Goal: Task Accomplishment & Management: Use online tool/utility

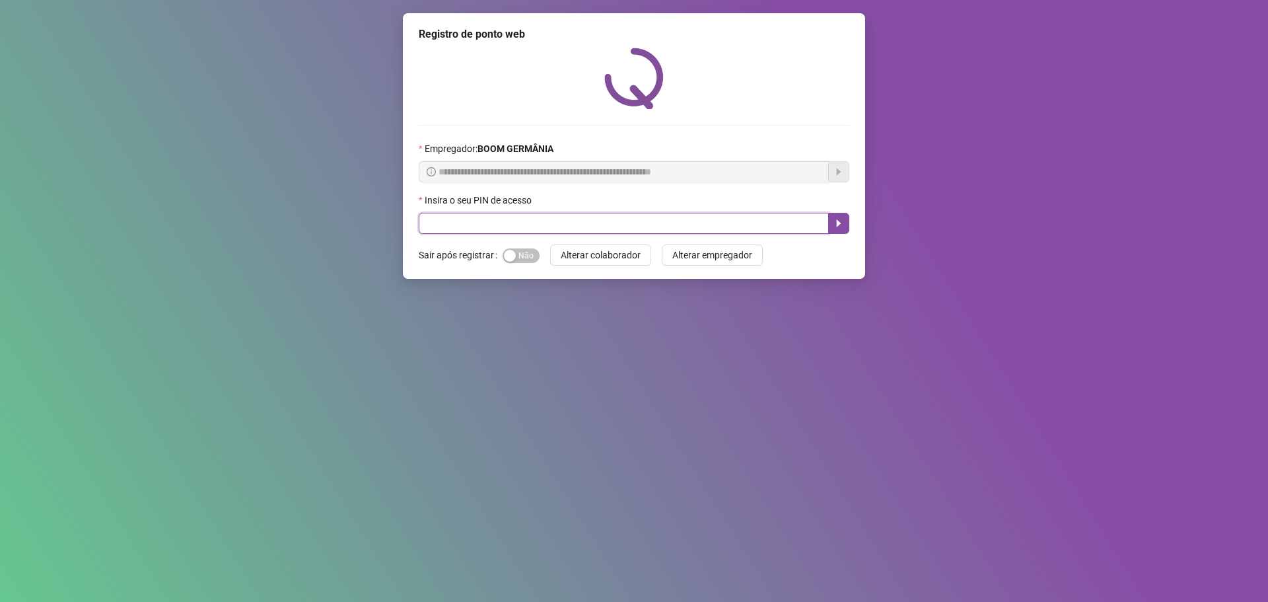
click at [600, 230] on input "text" at bounding box center [624, 223] width 410 height 21
type input "****"
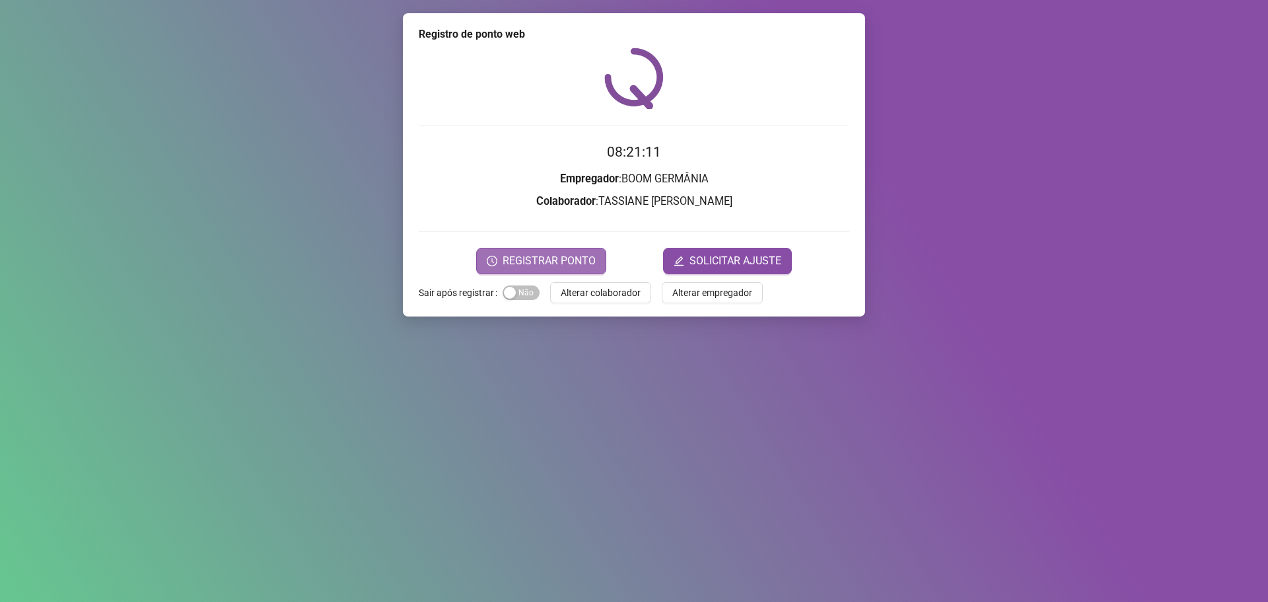
click at [566, 261] on span "REGISTRAR PONTO" at bounding box center [548, 261] width 93 height 16
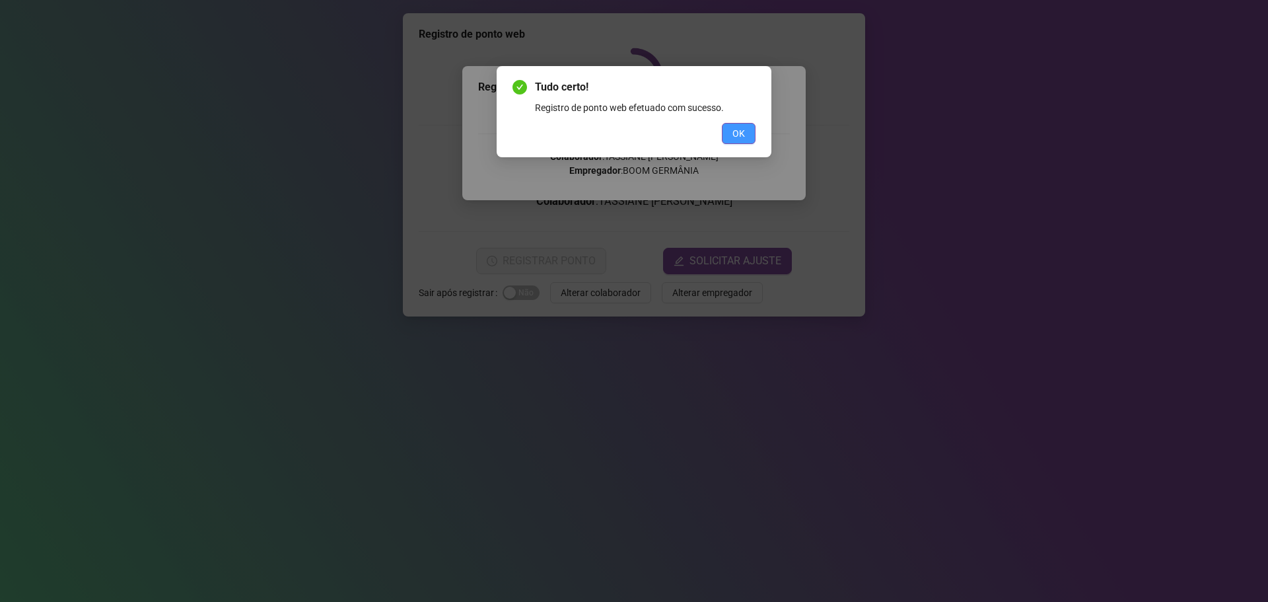
click at [750, 139] on button "OK" at bounding box center [739, 133] width 34 height 21
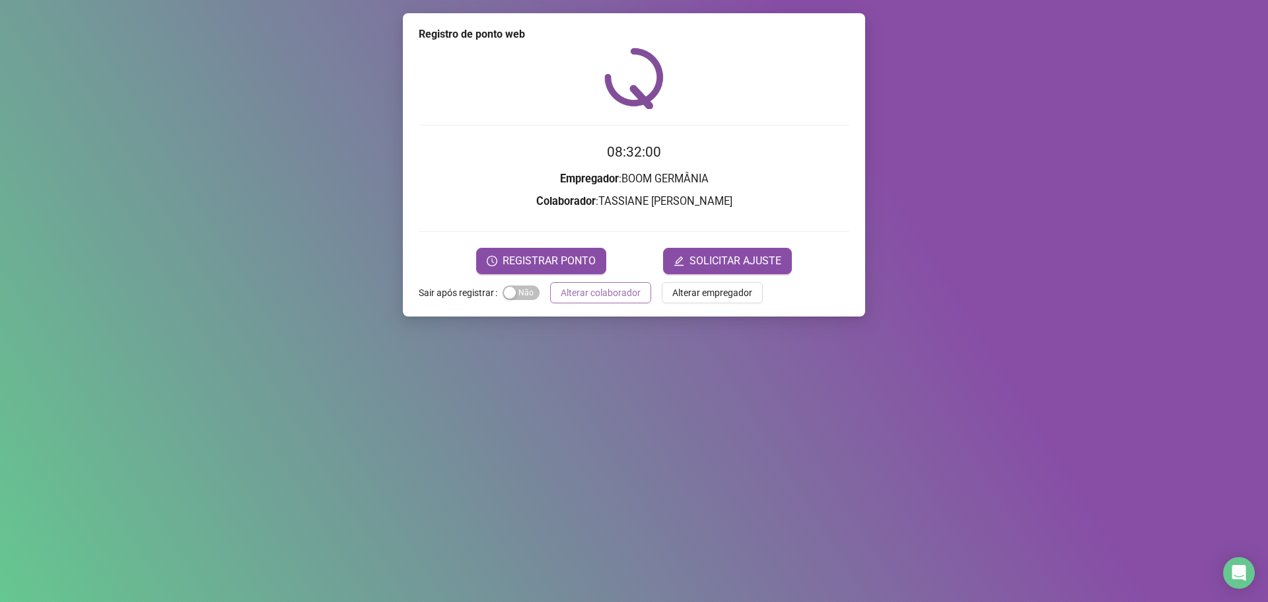
click at [625, 291] on span "Alterar colaborador" at bounding box center [601, 292] width 80 height 15
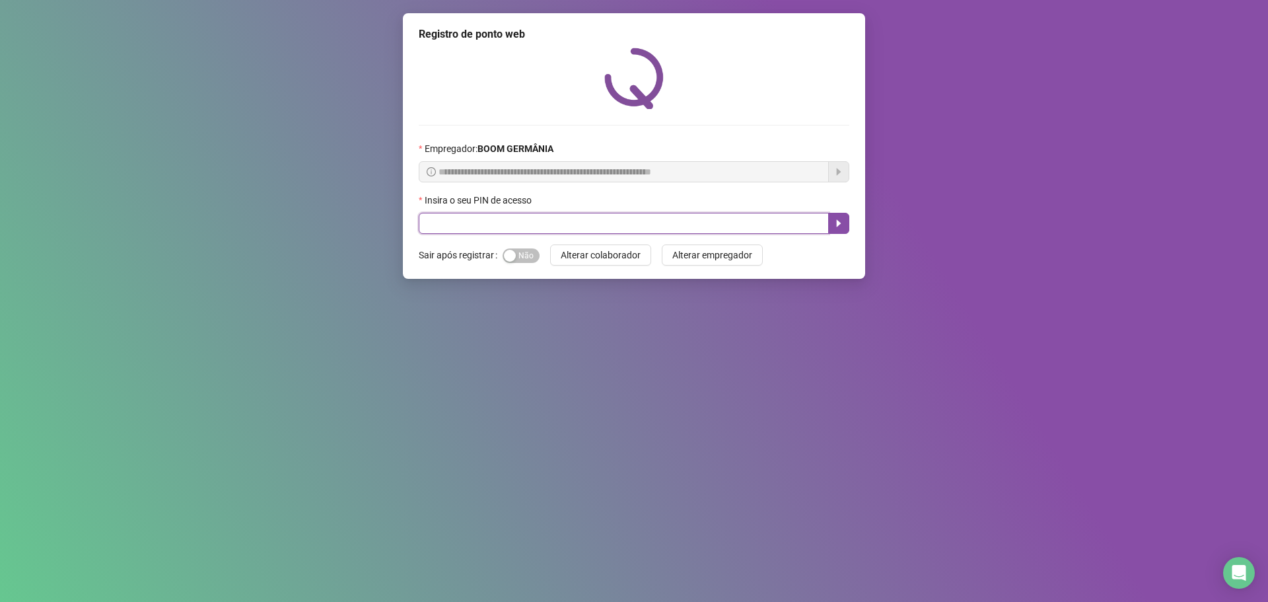
click at [602, 226] on input "text" at bounding box center [624, 223] width 410 height 21
type input "****"
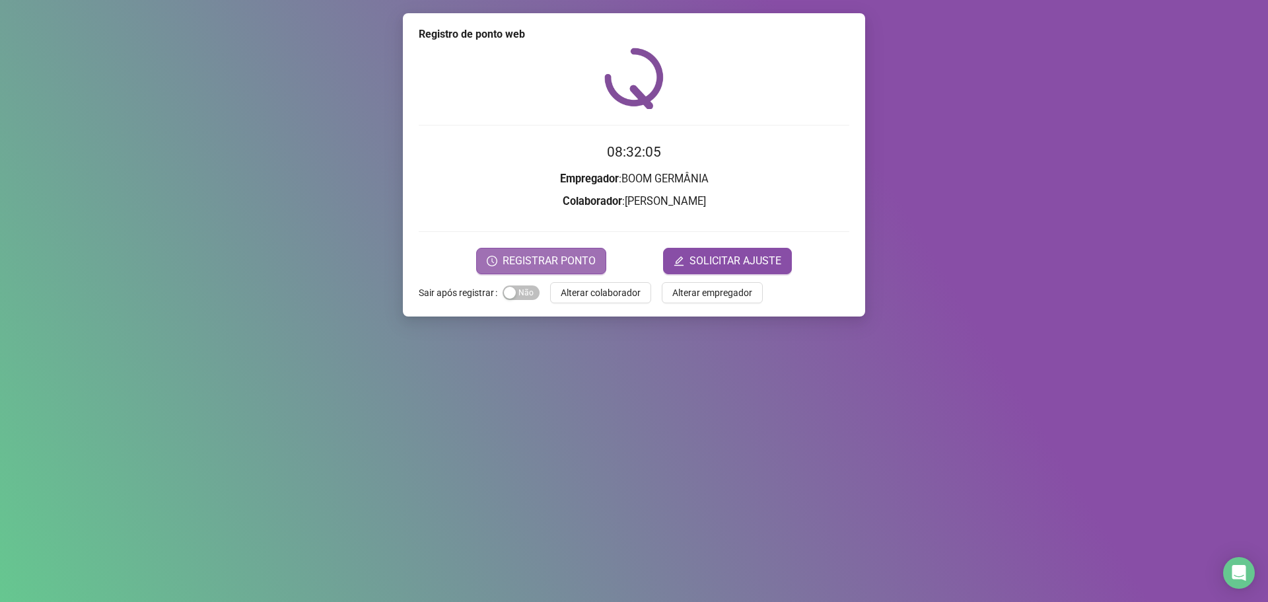
click at [576, 269] on button "REGISTRAR PONTO" at bounding box center [541, 261] width 130 height 26
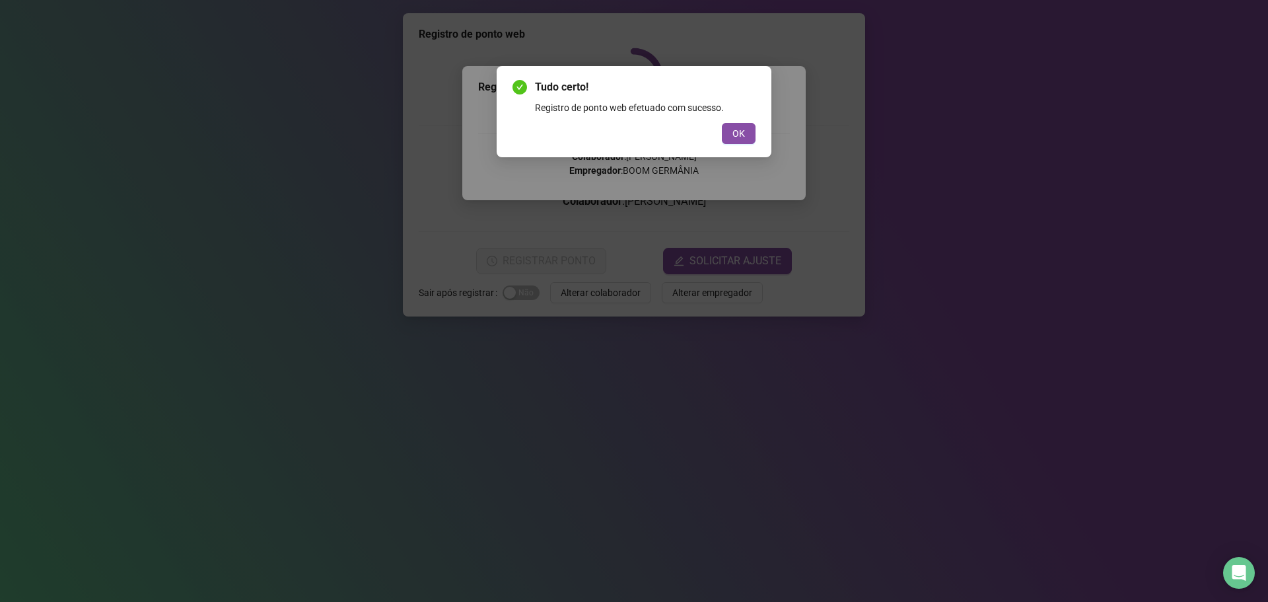
click at [726, 128] on button "OK" at bounding box center [739, 133] width 34 height 21
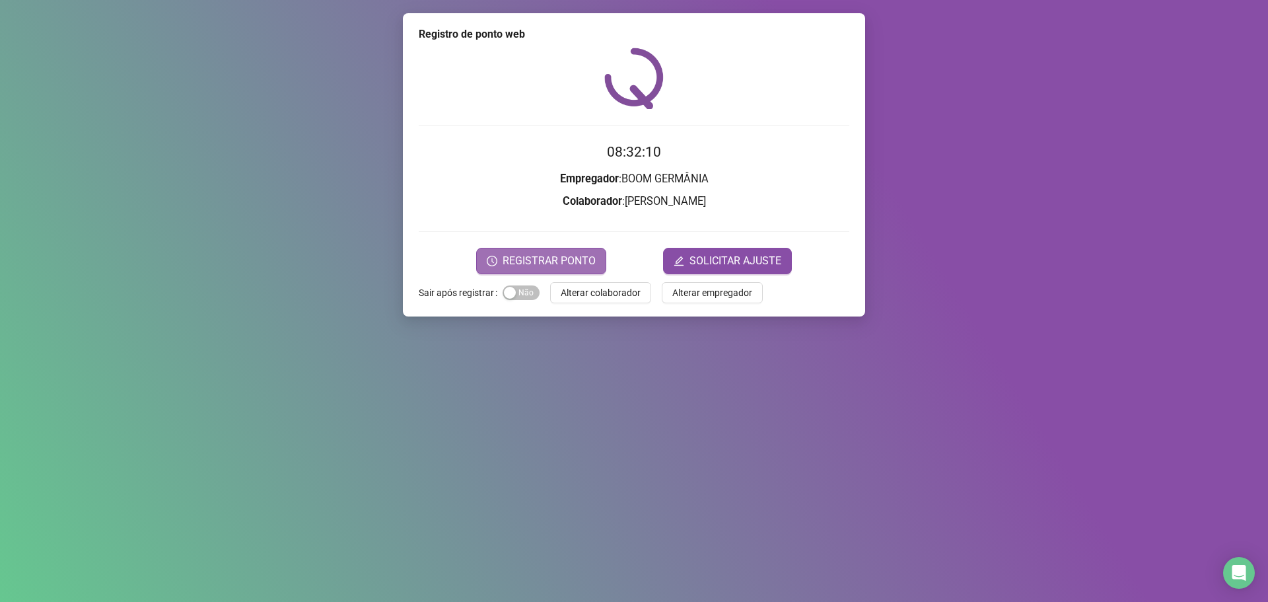
click at [569, 269] on button "REGISTRAR PONTO" at bounding box center [541, 261] width 130 height 26
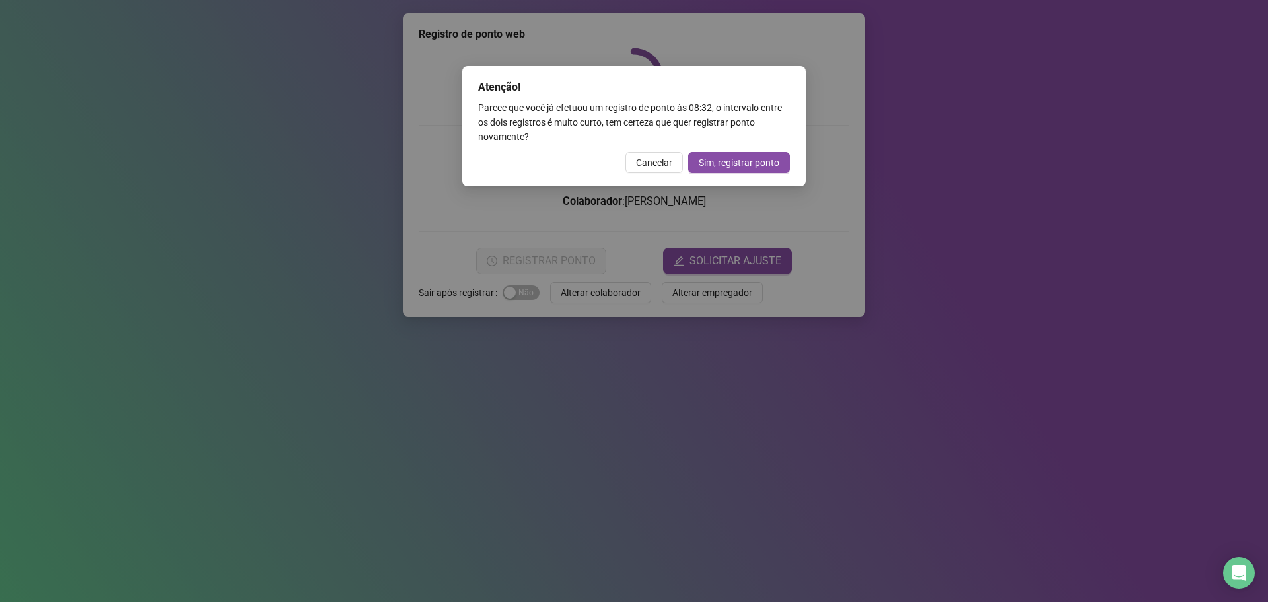
click at [668, 163] on span "Cancelar" at bounding box center [654, 162] width 36 height 15
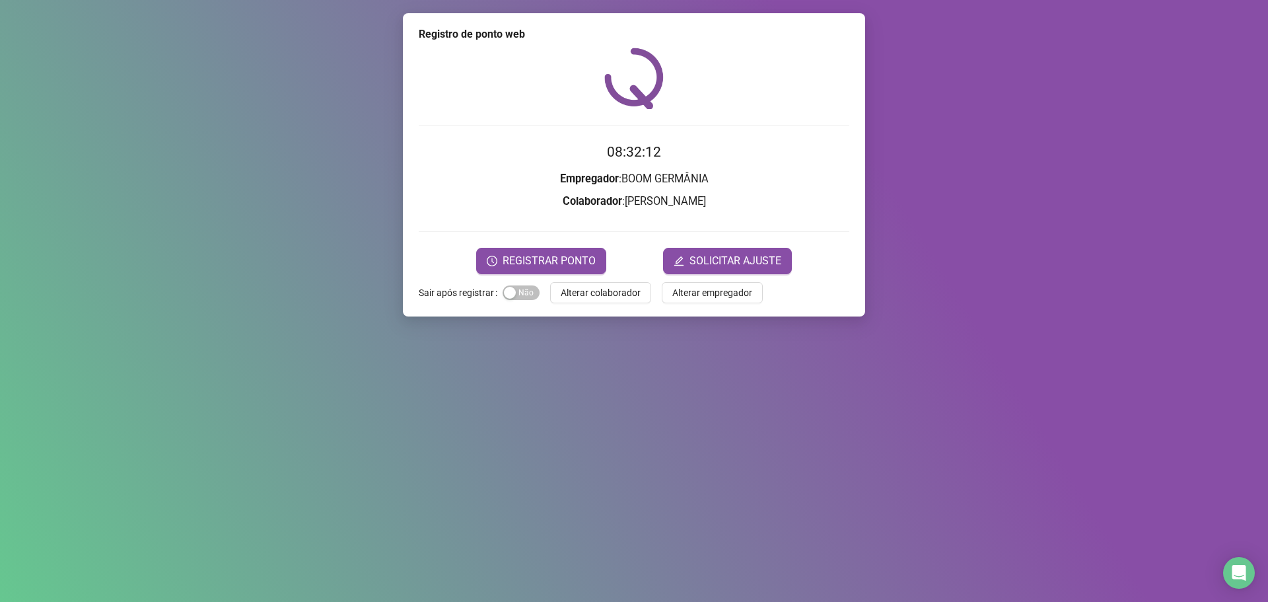
click at [617, 298] on span "Alterar colaborador" at bounding box center [601, 292] width 80 height 15
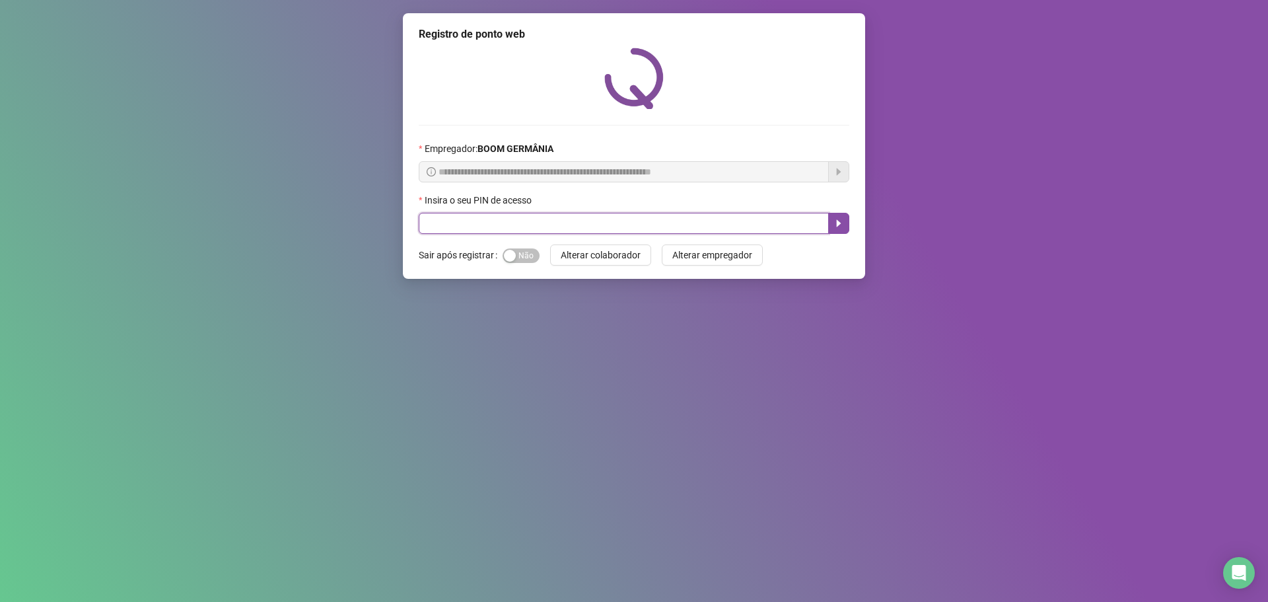
click at [586, 222] on input "text" at bounding box center [624, 223] width 410 height 21
type input "*****"
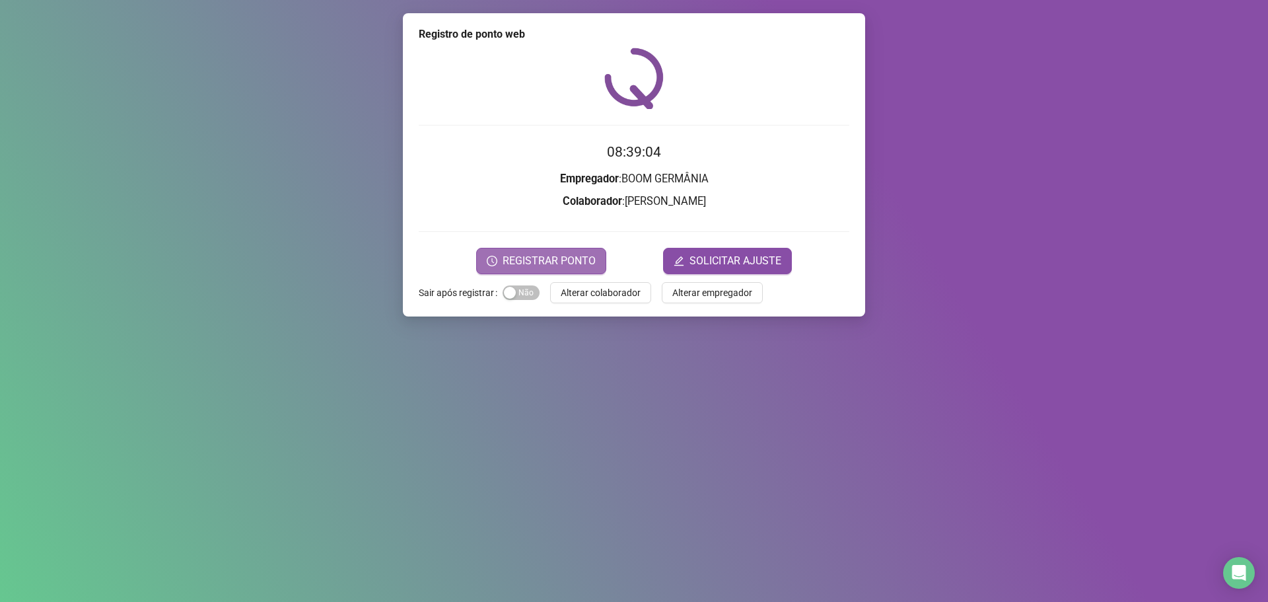
click at [529, 266] on span "REGISTRAR PONTO" at bounding box center [548, 261] width 93 height 16
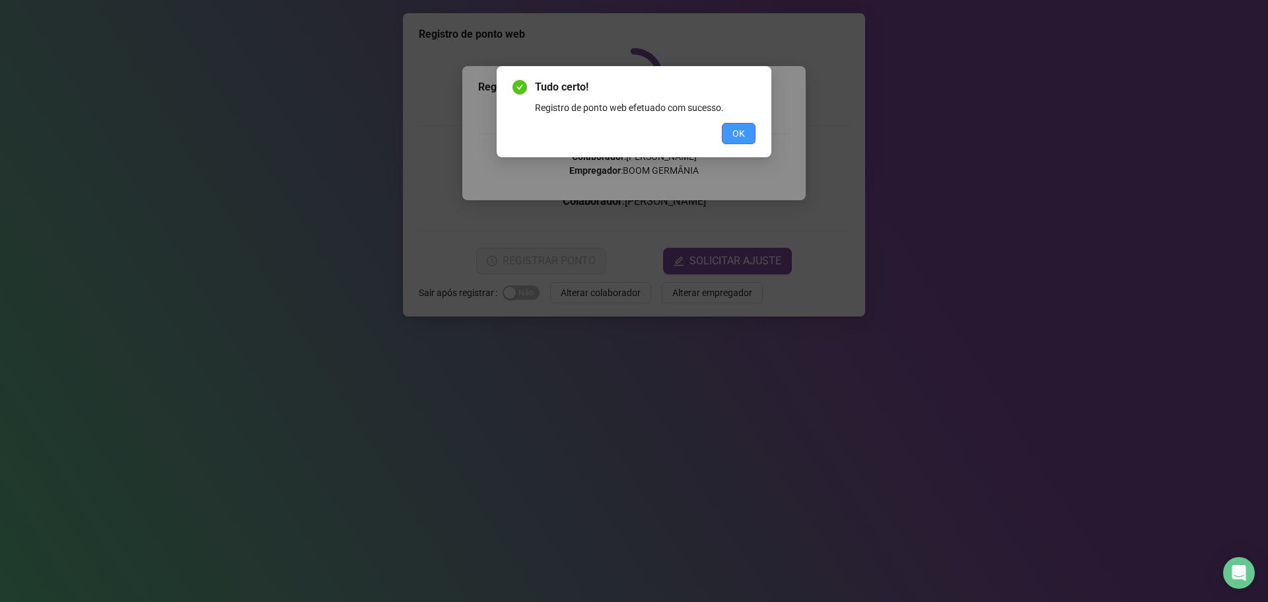
click at [740, 127] on span "OK" at bounding box center [738, 133] width 13 height 15
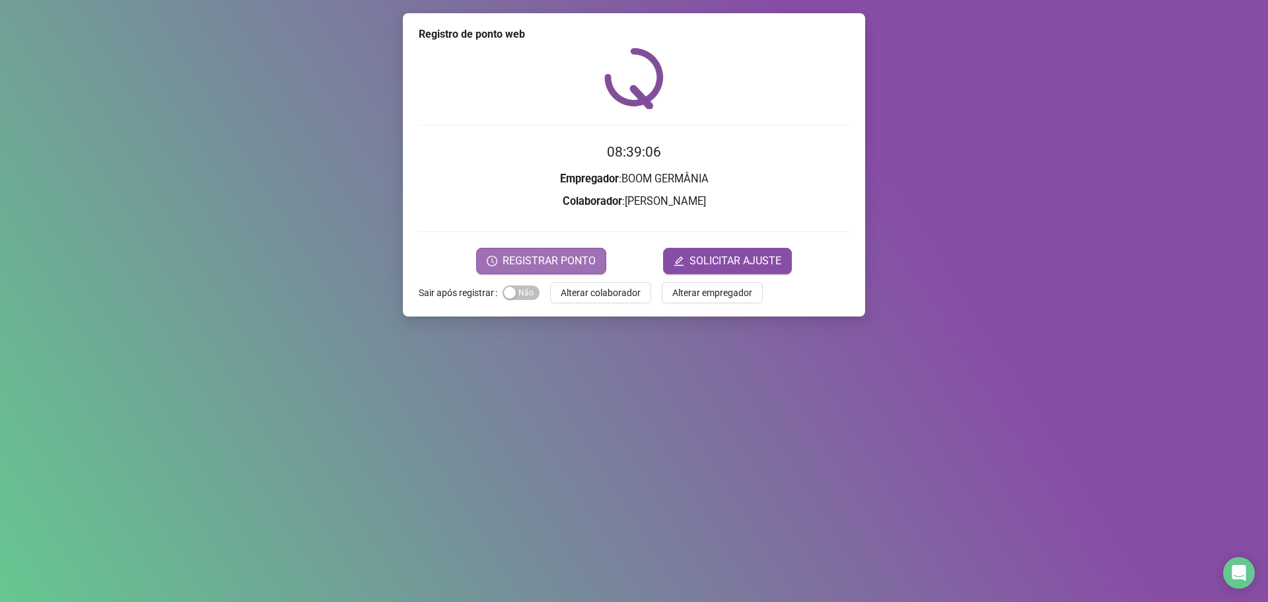
click at [595, 249] on button "REGISTRAR PONTO" at bounding box center [541, 261] width 130 height 26
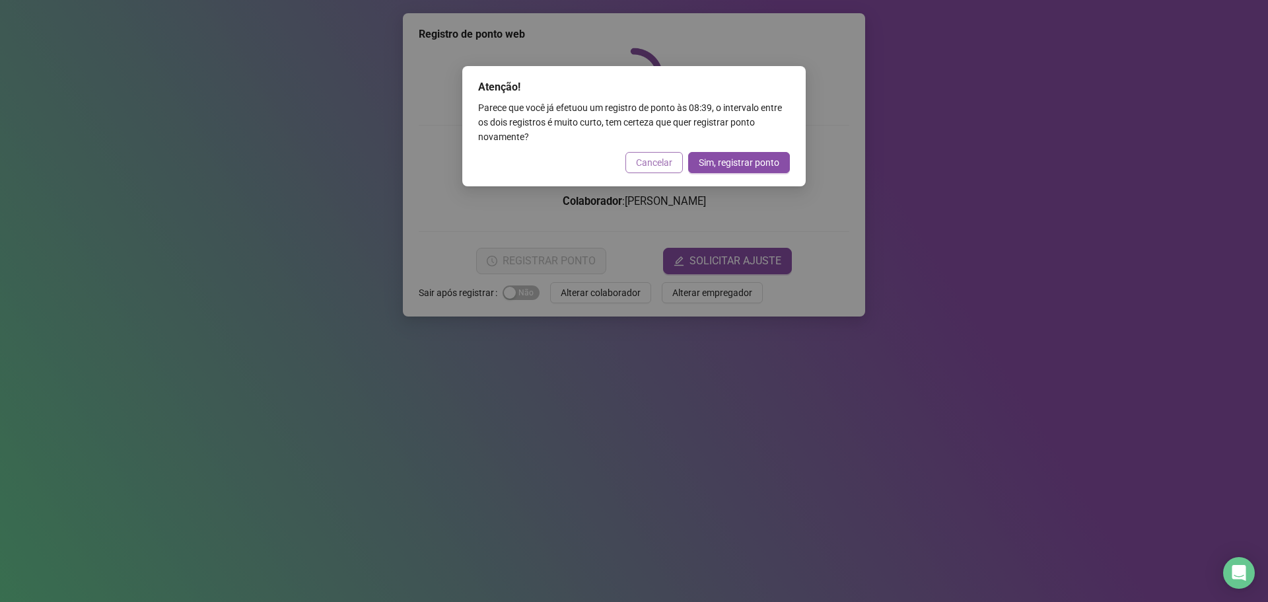
click at [660, 164] on span "Cancelar" at bounding box center [654, 162] width 36 height 15
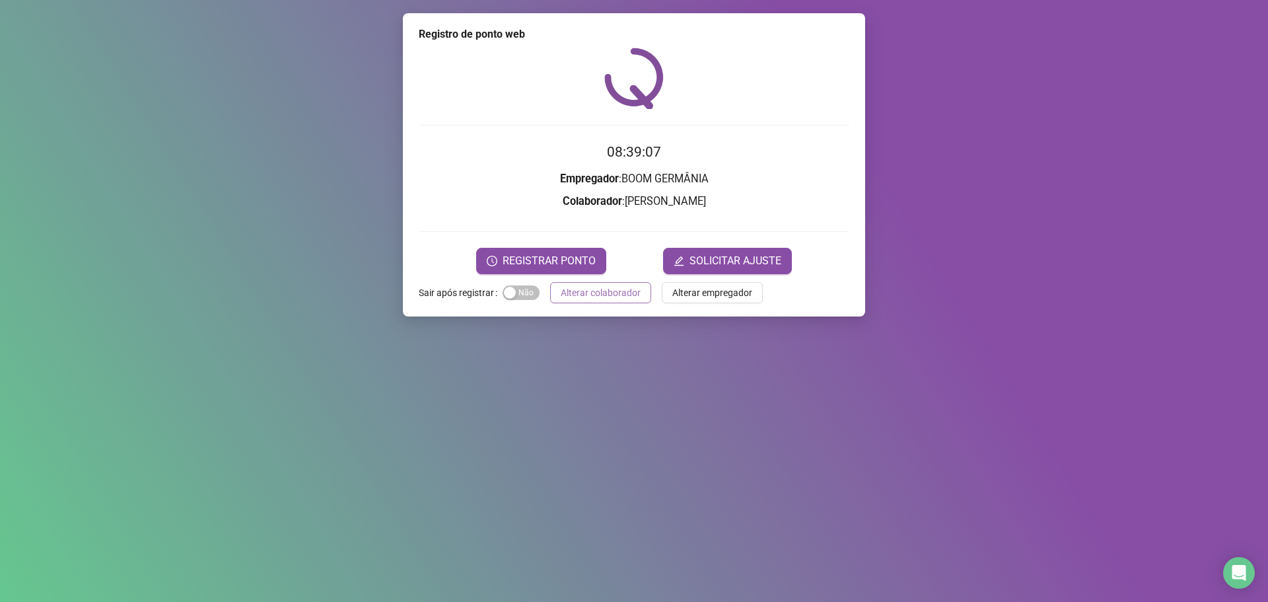
click at [627, 294] on span "Alterar colaborador" at bounding box center [601, 292] width 80 height 15
